Goal: Transaction & Acquisition: Purchase product/service

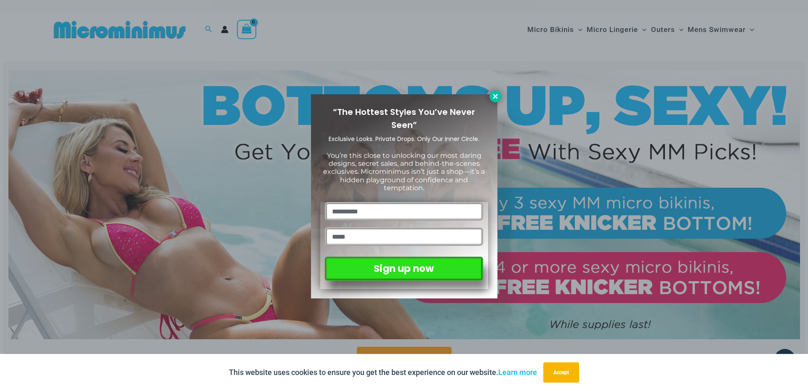
click at [495, 94] on icon at bounding box center [495, 97] width 8 height 8
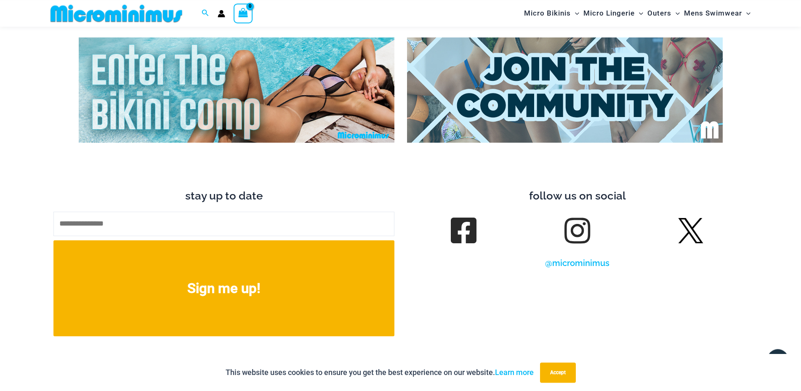
scroll to position [3340, 0]
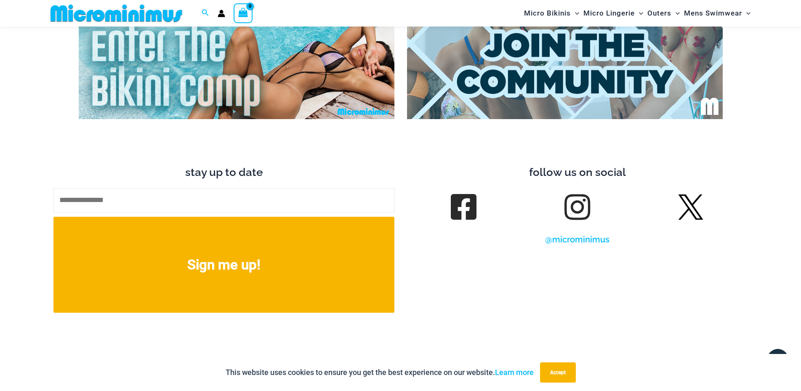
click at [304, 55] on img at bounding box center [237, 66] width 316 height 105
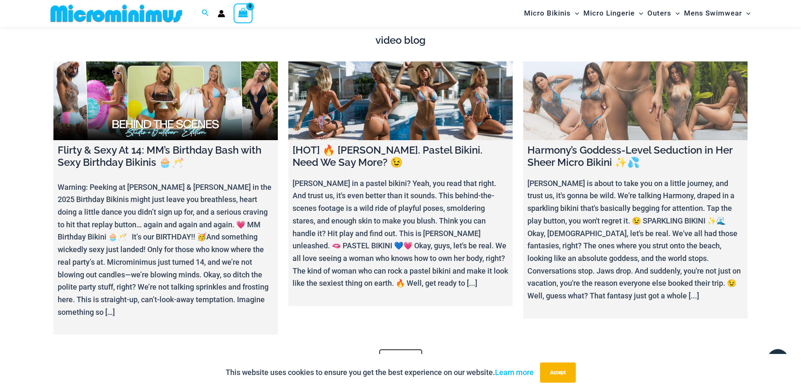
scroll to position [2911, 0]
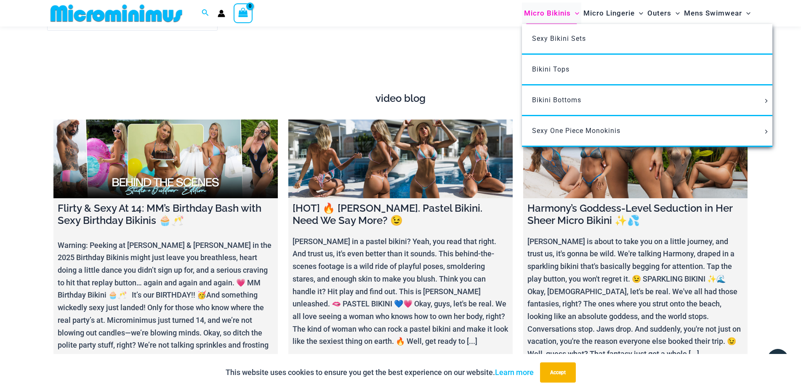
click at [556, 13] on span "Micro Bikinis" at bounding box center [547, 13] width 47 height 21
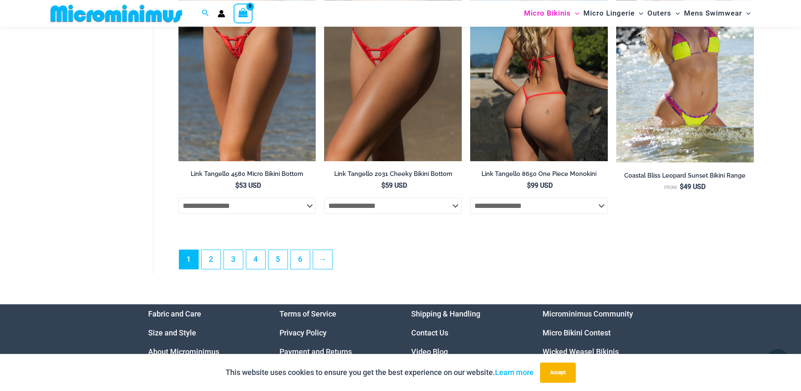
scroll to position [2396, 0]
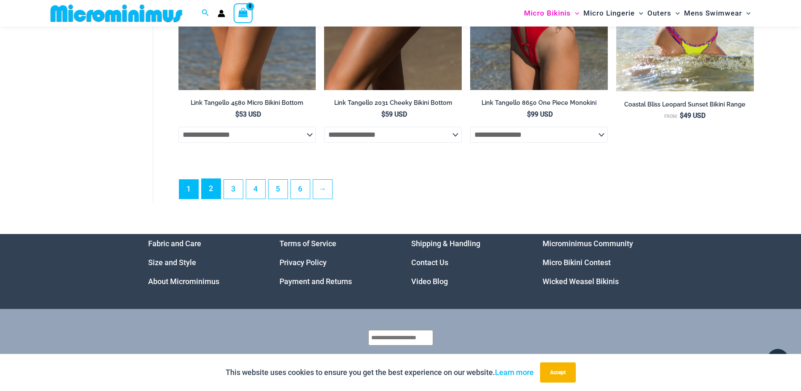
click at [204, 192] on link "2" at bounding box center [211, 189] width 19 height 20
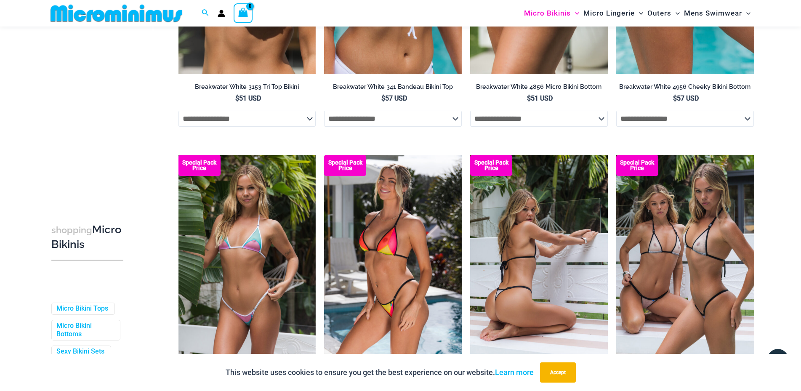
scroll to position [2181, 0]
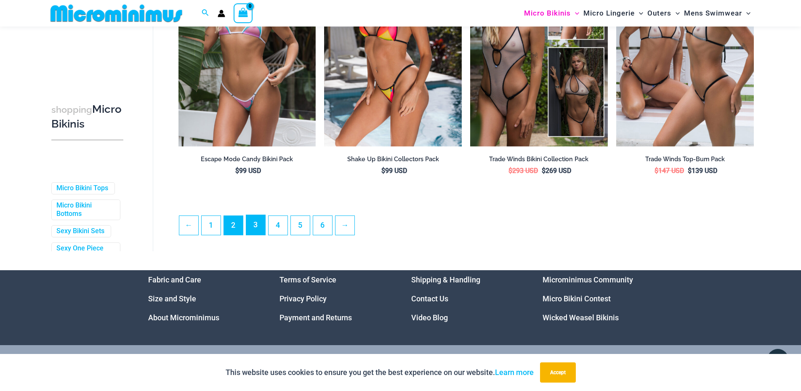
click at [264, 228] on link "3" at bounding box center [255, 225] width 19 height 20
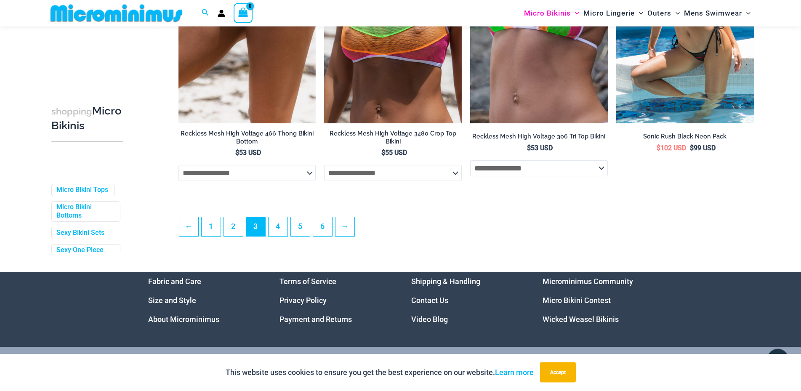
scroll to position [2224, 0]
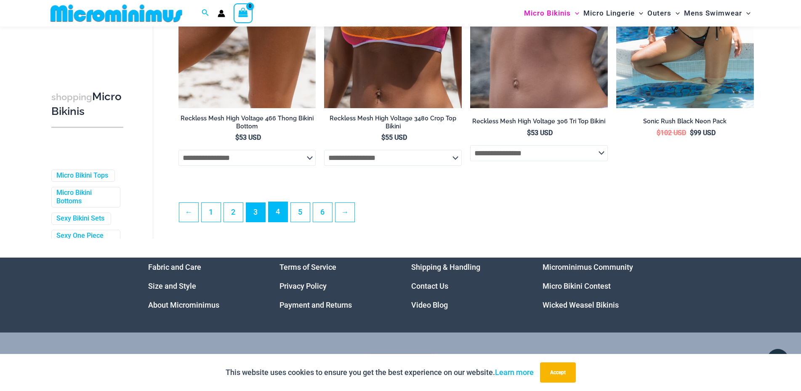
click at [283, 210] on link "4" at bounding box center [277, 212] width 19 height 20
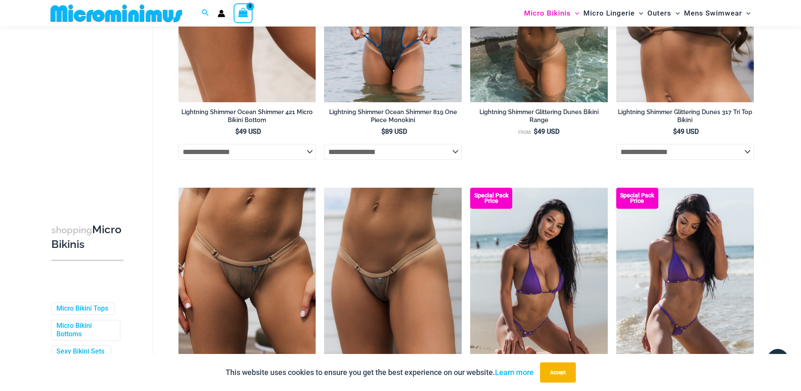
scroll to position [2095, 0]
